Goal: Task Accomplishment & Management: Use online tool/utility

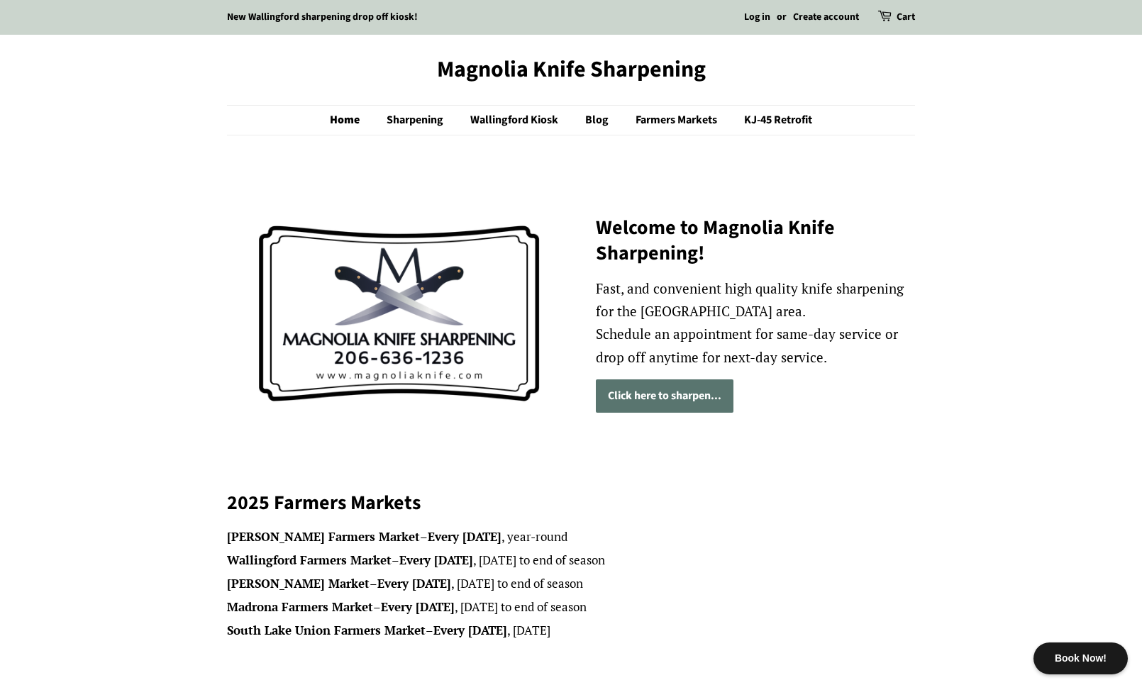
click at [650, 390] on link "Click here to sharpen..." at bounding box center [665, 395] width 138 height 33
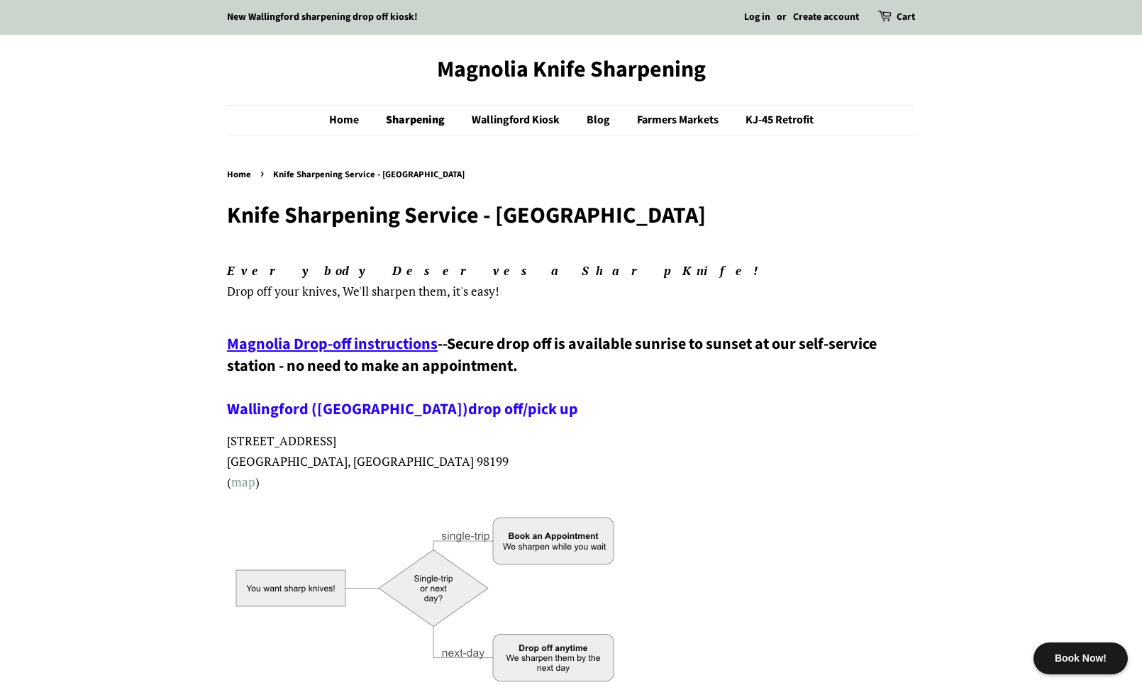
click at [242, 482] on link "map" at bounding box center [243, 482] width 24 height 16
